Goal: Task Accomplishment & Management: Manage account settings

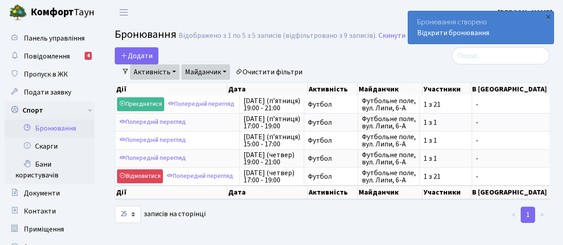
select select "25"
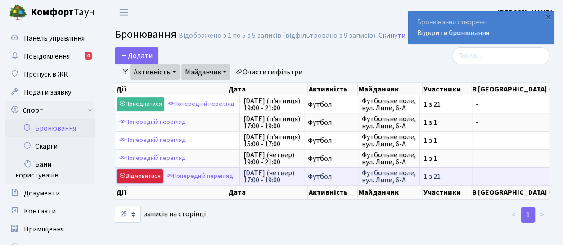
click at [142, 175] on link "Відмовитися" at bounding box center [140, 176] width 46 height 14
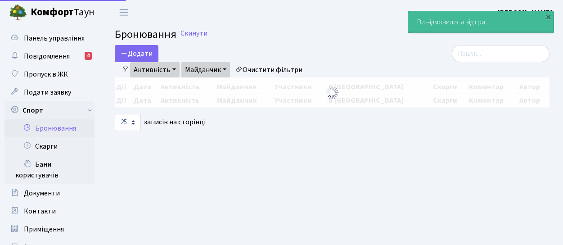
select select "25"
